Goal: Information Seeking & Learning: Learn about a topic

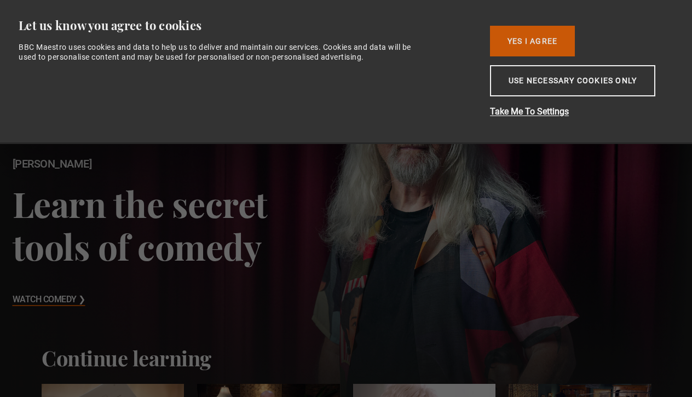
click at [530, 40] on button "Yes I Agree" at bounding box center [532, 41] width 85 height 31
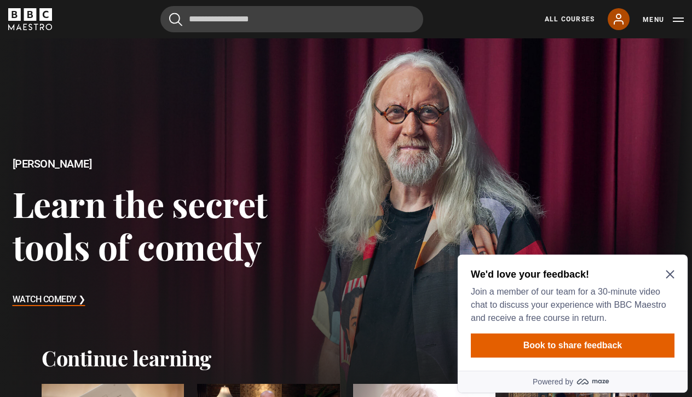
click at [619, 20] on icon at bounding box center [618, 19] width 9 height 10
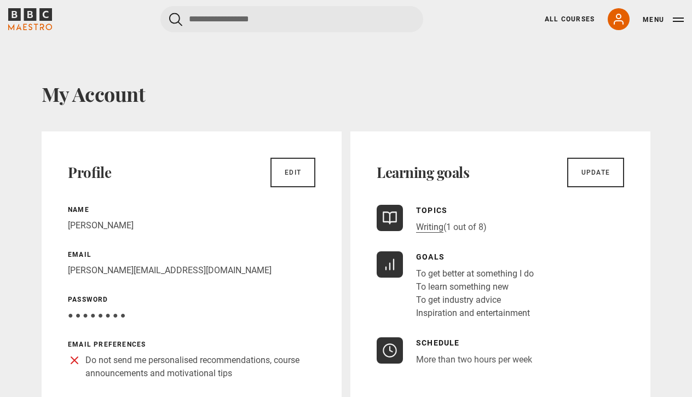
click at [681, 21] on button "Menu" at bounding box center [663, 19] width 41 height 11
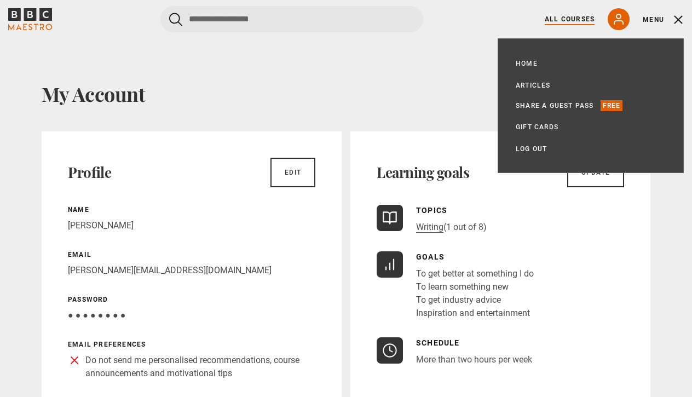
click at [563, 19] on link "All Courses" at bounding box center [570, 19] width 50 height 10
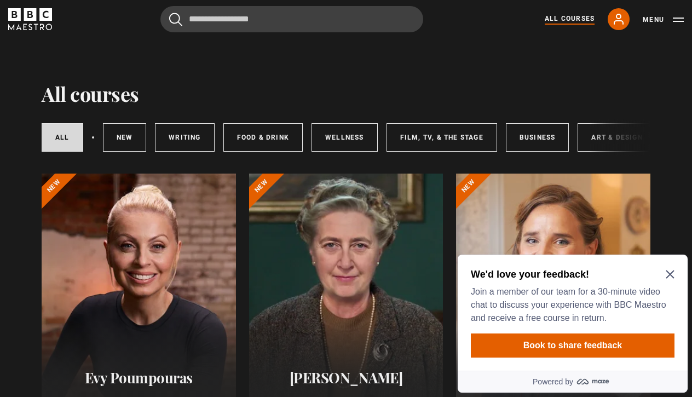
click at [670, 272] on icon "Close Maze Prompt" at bounding box center [670, 274] width 9 height 9
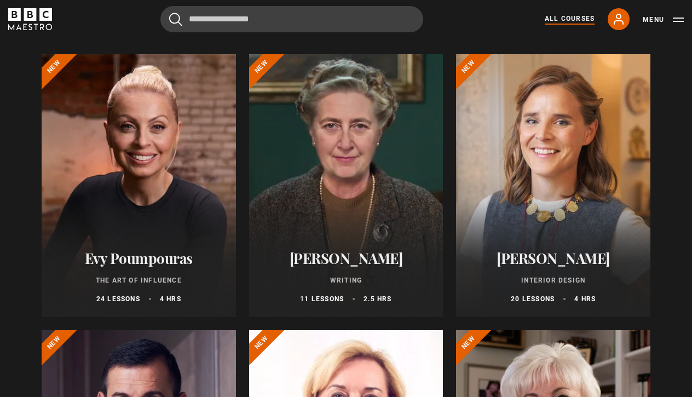
scroll to position [88, 0]
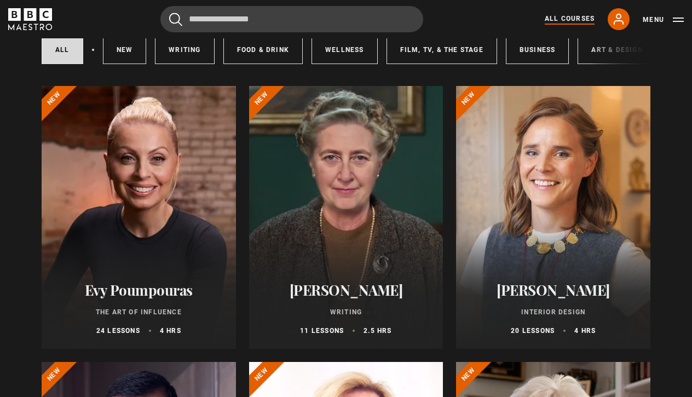
click at [360, 260] on div at bounding box center [346, 217] width 194 height 263
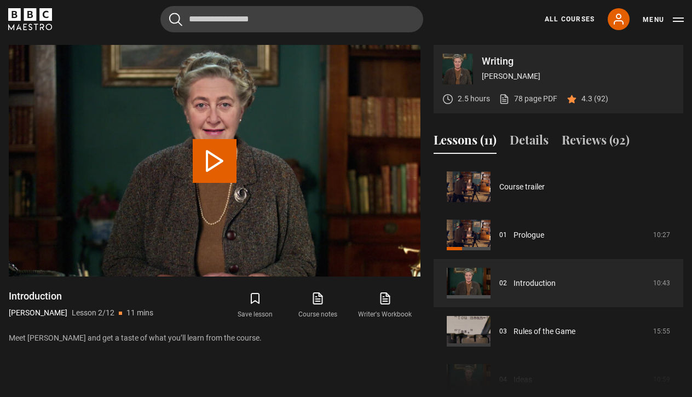
scroll to position [48, 0]
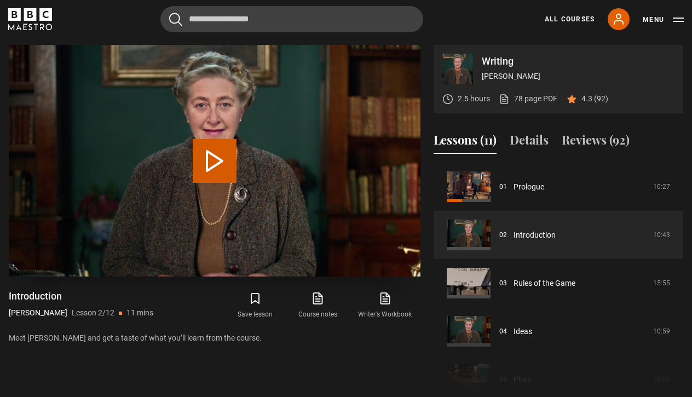
click at [209, 168] on button "Play Lesson Introduction" at bounding box center [215, 161] width 44 height 44
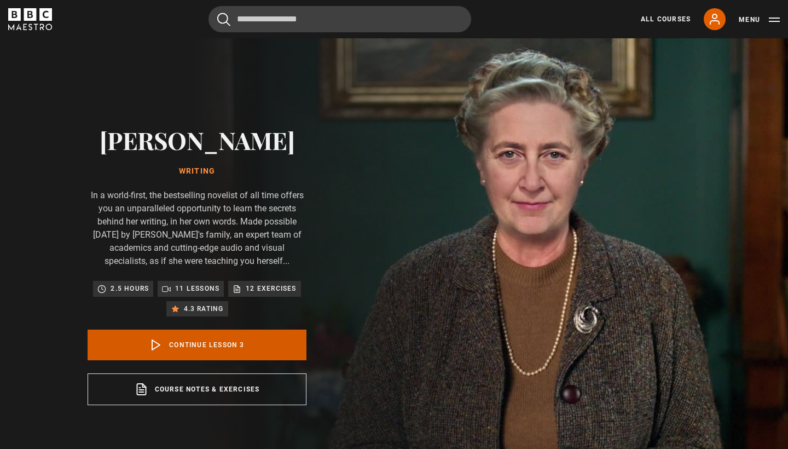
click at [200, 347] on link "Continue lesson 3" at bounding box center [197, 345] width 219 height 31
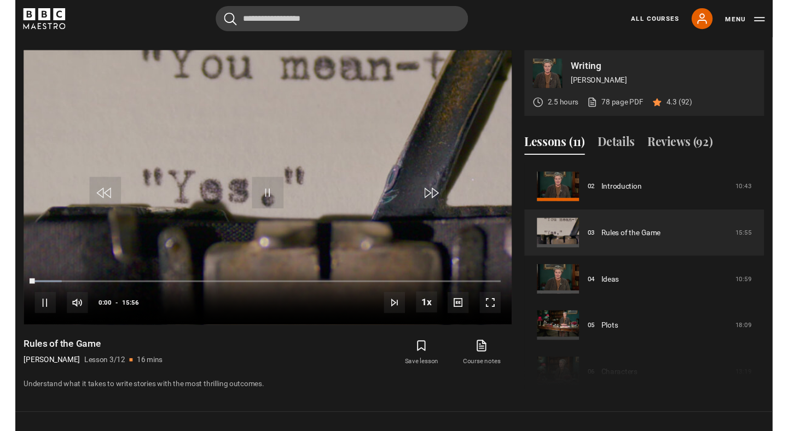
scroll to position [492, 0]
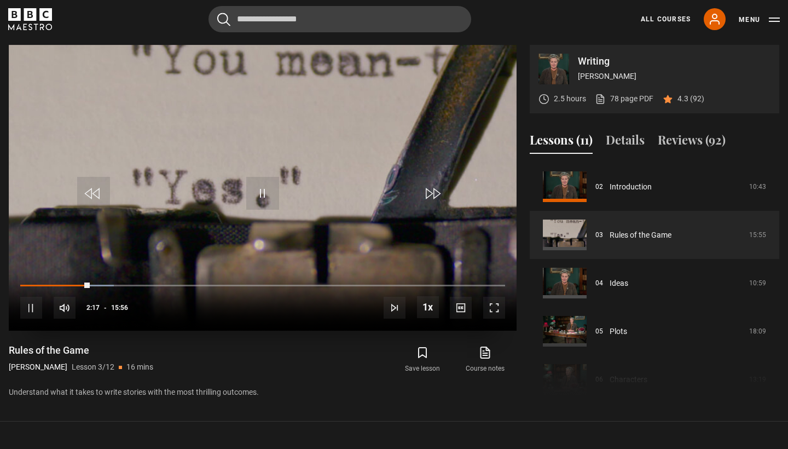
click at [32, 305] on span "Video Player" at bounding box center [31, 308] width 22 height 22
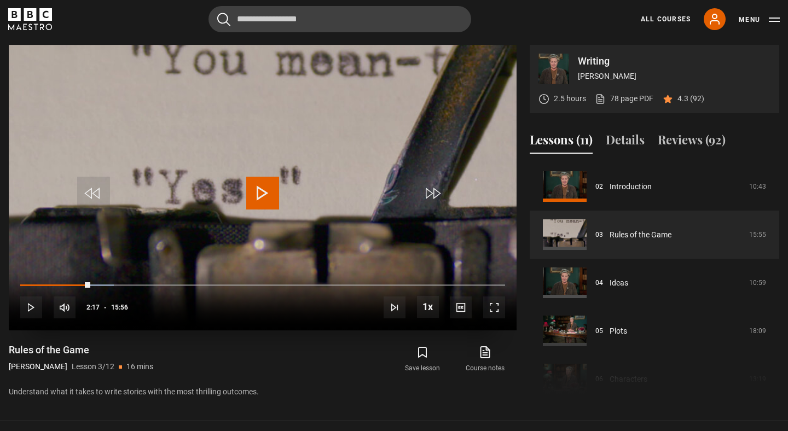
click at [264, 191] on span "Video Player" at bounding box center [262, 193] width 33 height 33
click at [26, 308] on span "Video Player" at bounding box center [31, 308] width 22 height 22
click at [28, 307] on span "Video Player" at bounding box center [31, 308] width 22 height 22
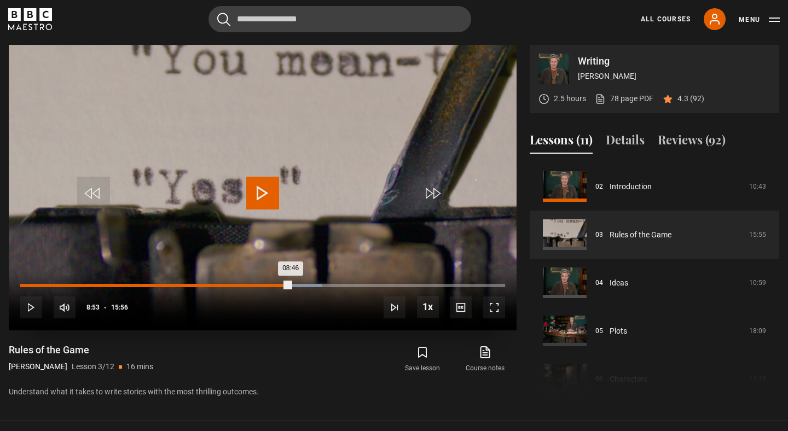
click at [287, 284] on div "08:46" at bounding box center [155, 285] width 270 height 3
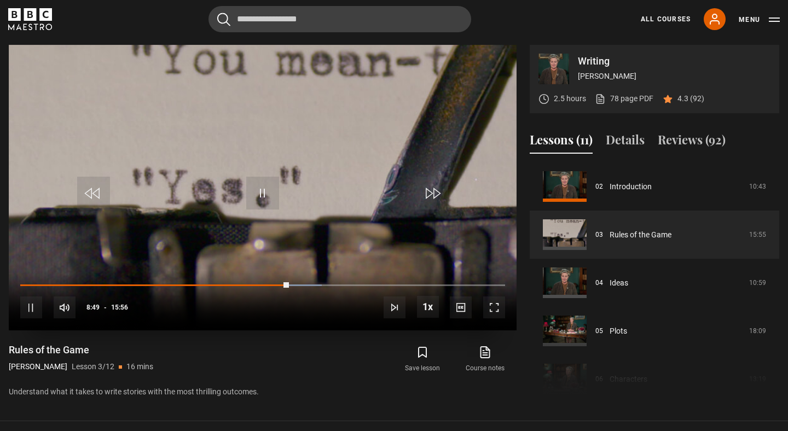
click at [272, 281] on div "10s Skip Back 10 seconds Pause 10s Skip Forward 10 seconds Loaded : 62.20% 08:1…" at bounding box center [263, 300] width 508 height 61
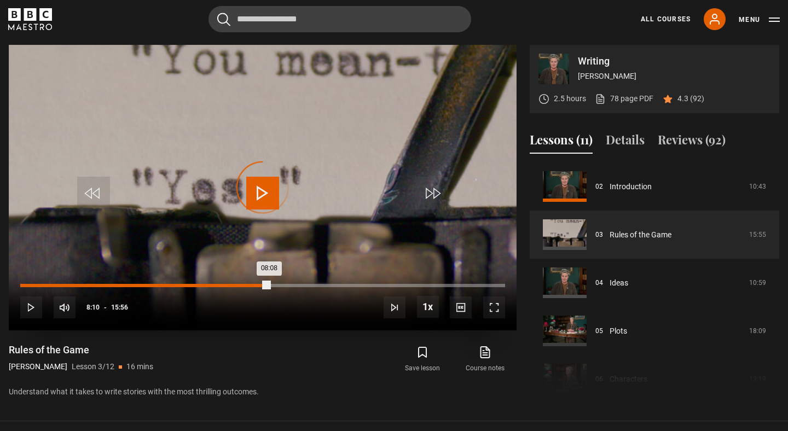
drag, startPoint x: 283, startPoint y: 283, endPoint x: 269, endPoint y: 284, distance: 13.7
click at [269, 284] on div "08:08" at bounding box center [144, 285] width 249 height 3
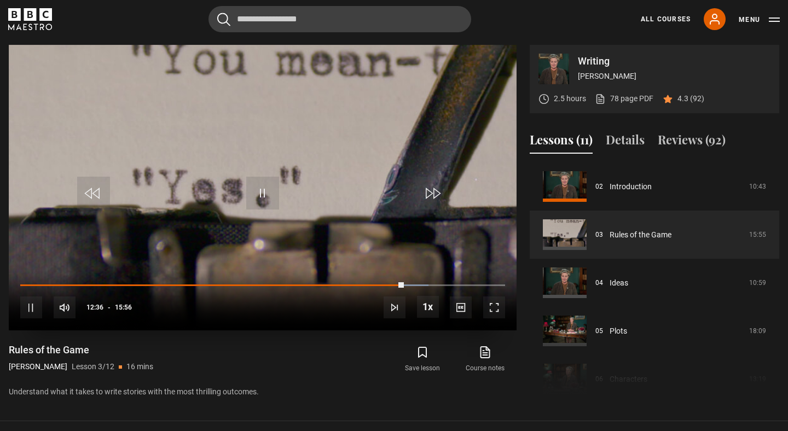
click at [259, 192] on span "Video Player" at bounding box center [262, 193] width 33 height 33
click at [268, 183] on span "Video Player" at bounding box center [262, 193] width 33 height 33
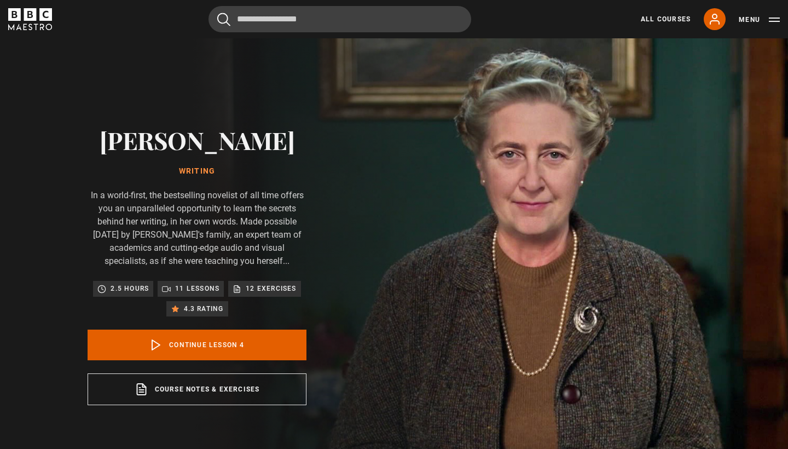
scroll to position [145, 0]
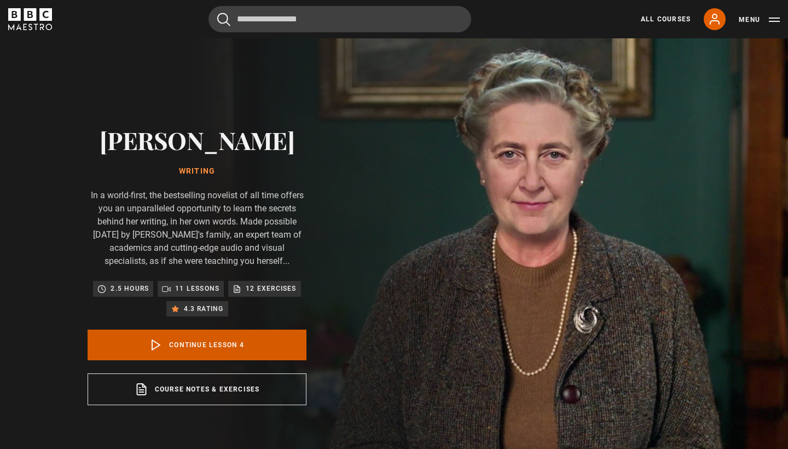
click at [219, 351] on link "Continue lesson 4" at bounding box center [197, 345] width 219 height 31
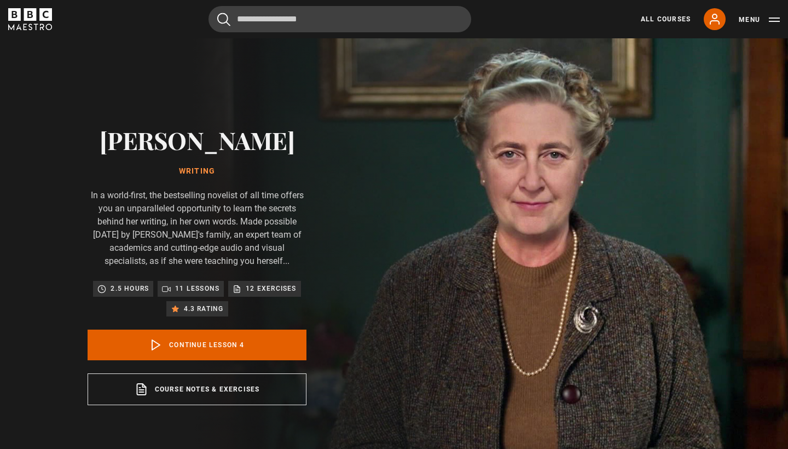
scroll to position [492, 0]
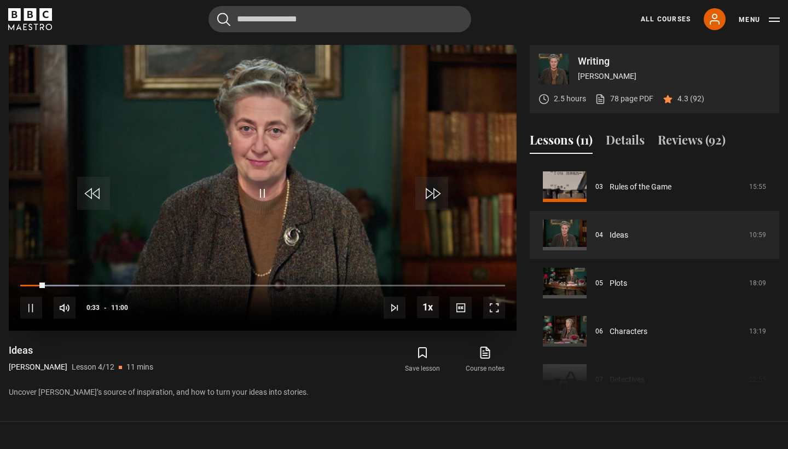
click at [29, 310] on span "Video Player" at bounding box center [31, 308] width 22 height 22
click at [266, 190] on span "Video Player" at bounding box center [262, 193] width 33 height 33
click at [267, 188] on span "Video Player" at bounding box center [262, 193] width 33 height 33
